Goal: Register for event/course

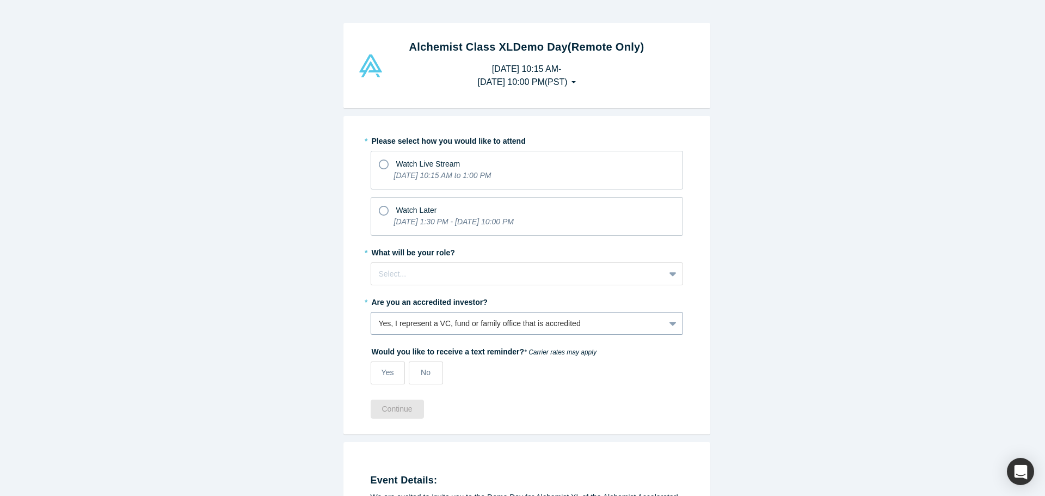
click at [420, 324] on div "Yes, I represent a VC, fund or family office that is accredited" at bounding box center [527, 323] width 312 height 23
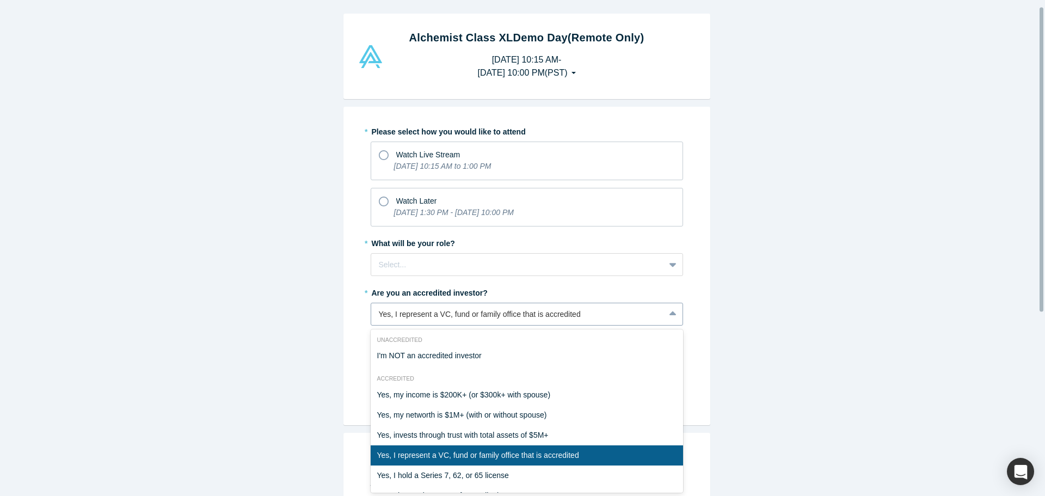
scroll to position [10, 0]
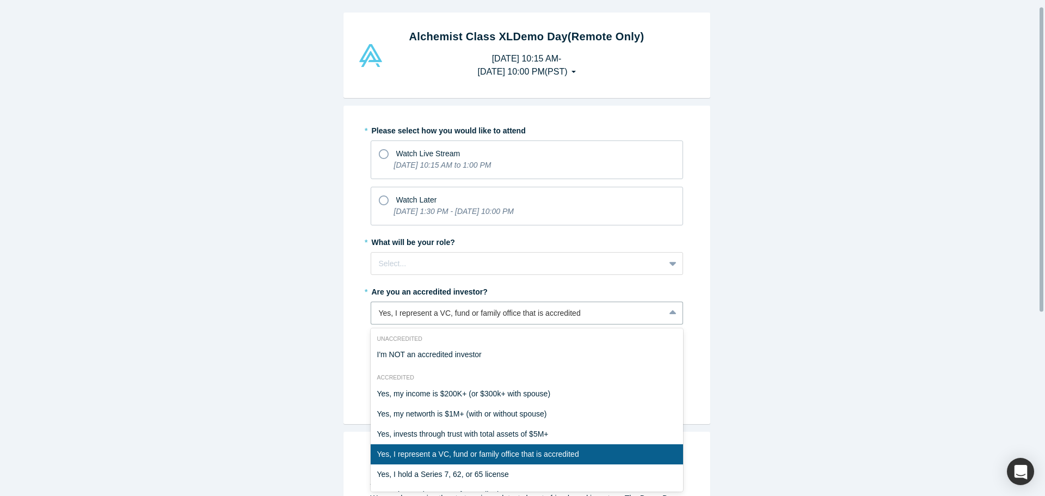
click at [333, 311] on div "Alchemist Class XL Demo Day (Remote Only) [DATE] 10:15 AM - [DATE] 10:00 PM ( P…" at bounding box center [526, 252] width 1053 height 504
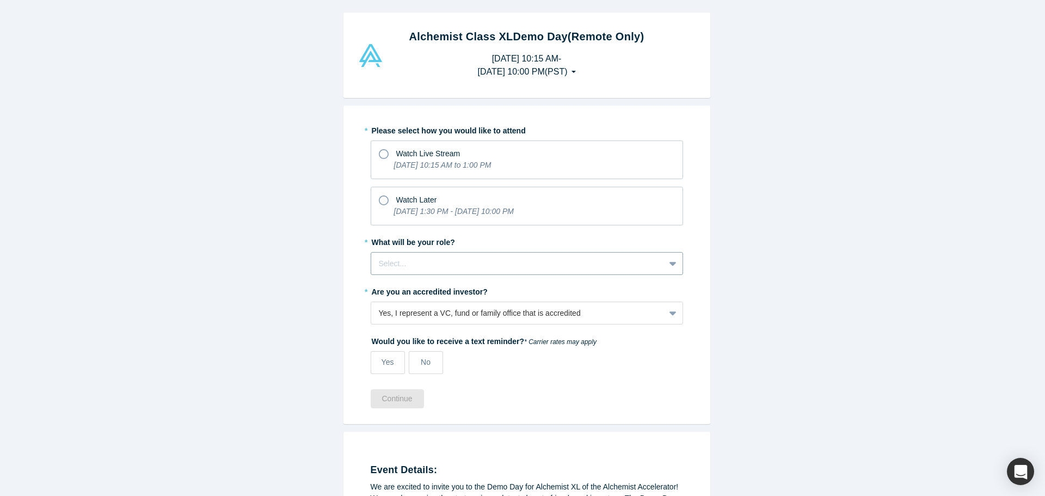
click at [390, 266] on div at bounding box center [518, 264] width 278 height 14
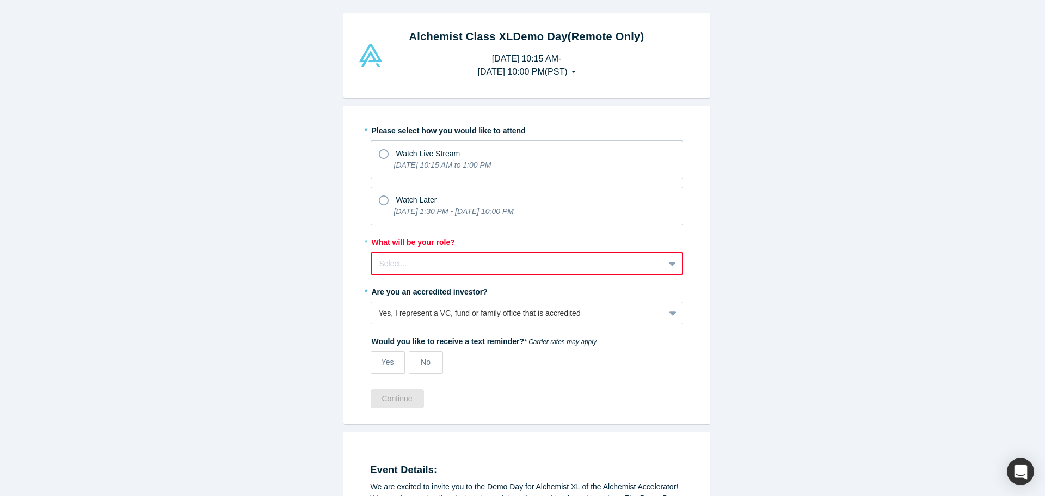
click at [298, 206] on div "Alchemist Class XL Demo Day (Remote Only) [DATE] 10:15 AM - [DATE] 10:00 PM ( P…" at bounding box center [526, 252] width 1053 height 504
